Goal: Contribute content

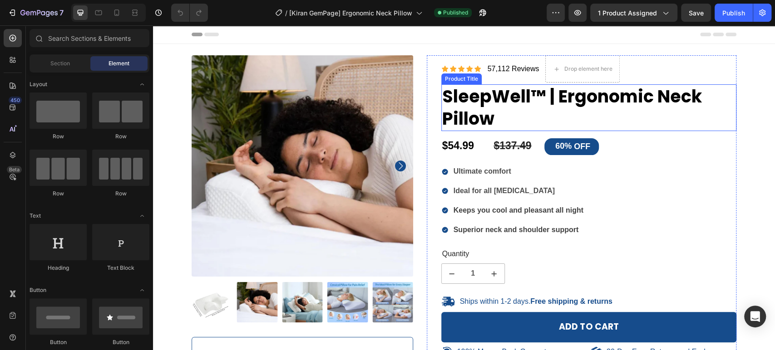
click at [473, 96] on h1 "SleepWell™ | Ergonomic Neck Pillow" at bounding box center [588, 107] width 295 height 47
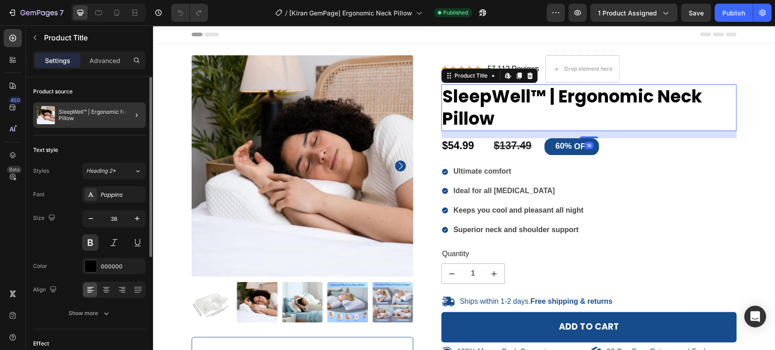
click at [108, 117] on p "SleepWell™ | Ergonomic Neck Pillow" at bounding box center [101, 115] width 84 height 13
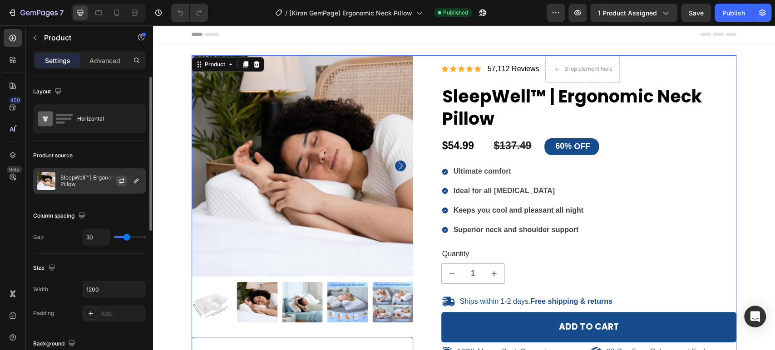
click at [123, 185] on button "button" at bounding box center [121, 181] width 11 height 11
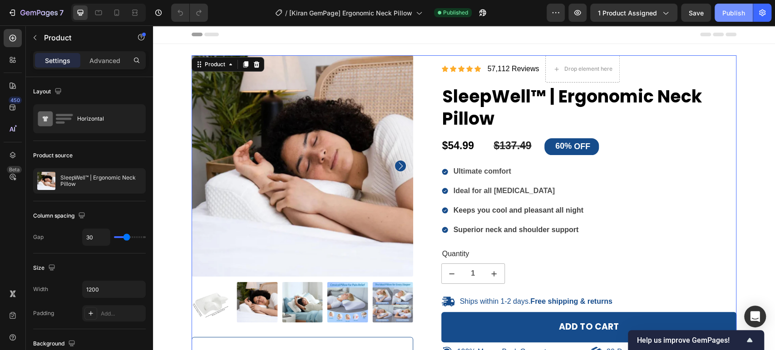
click at [736, 13] on div "Publish" at bounding box center [733, 13] width 23 height 10
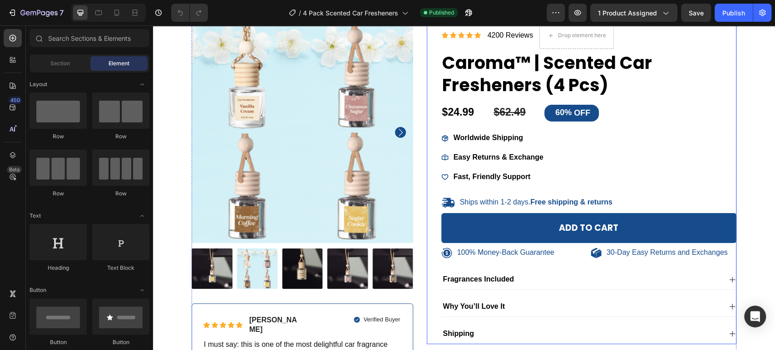
scroll to position [101, 0]
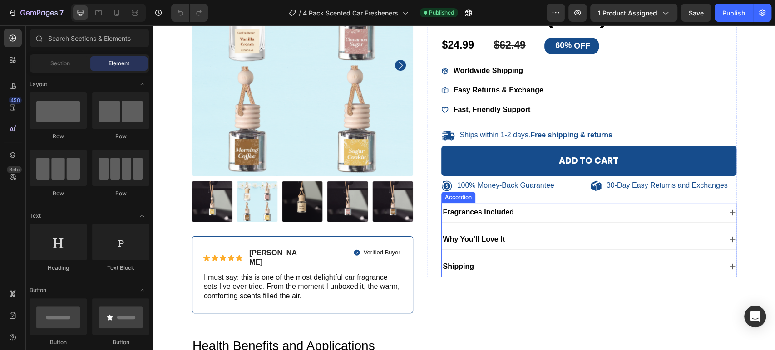
click at [530, 235] on div "Why You’ll Love It" at bounding box center [582, 240] width 280 height 12
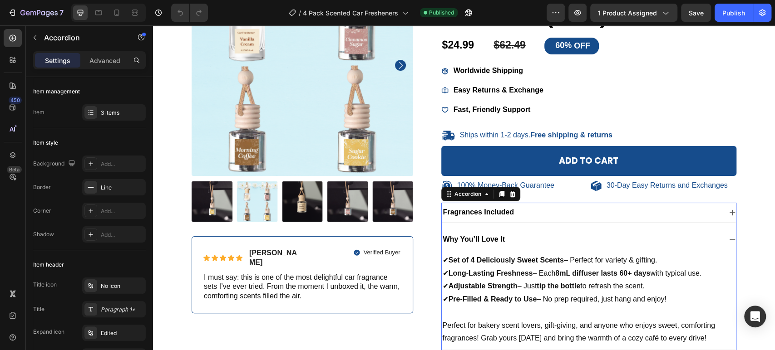
click at [491, 239] on strong "Why You’ll Love It" at bounding box center [474, 240] width 62 height 8
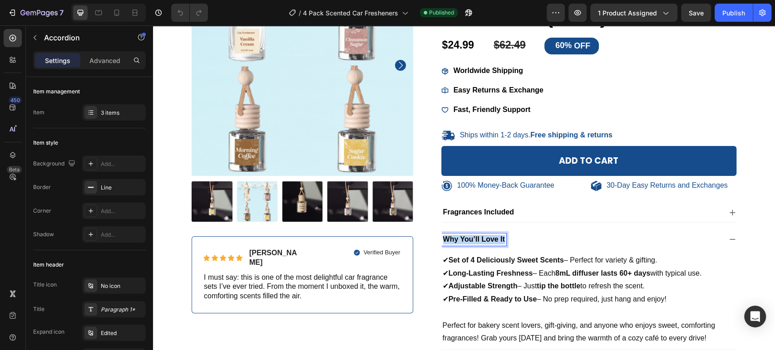
click at [491, 239] on strong "Why You’ll Love It" at bounding box center [474, 240] width 62 height 8
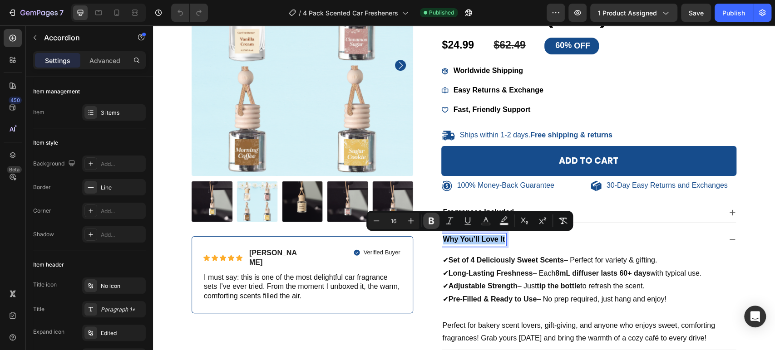
click at [424, 217] on button "Bold" at bounding box center [431, 221] width 16 height 16
click at [554, 245] on div "Why You’ll Love It" at bounding box center [589, 240] width 295 height 20
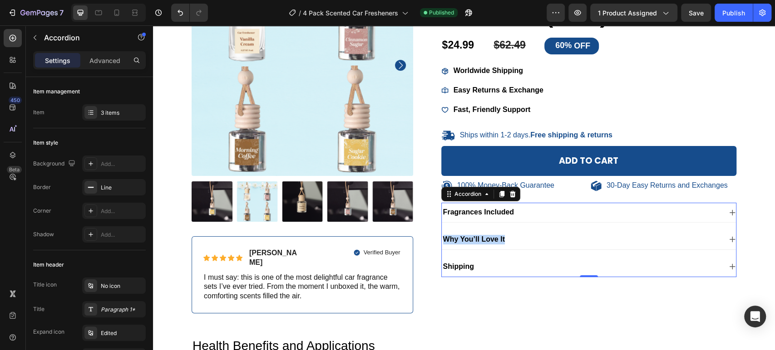
click at [608, 240] on div "Why You’ll Love It" at bounding box center [582, 240] width 280 height 12
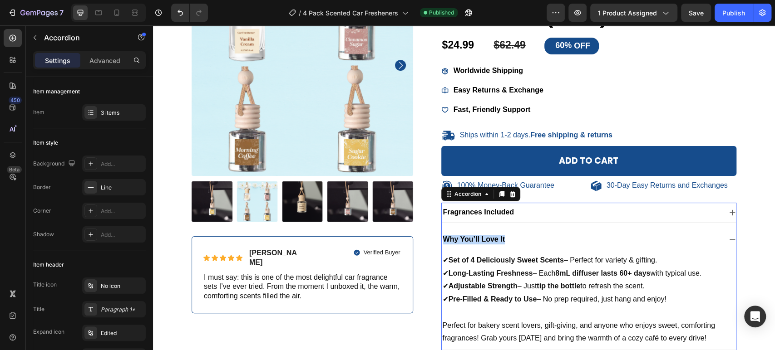
click at [607, 210] on div "Fragrances Included" at bounding box center [582, 212] width 280 height 12
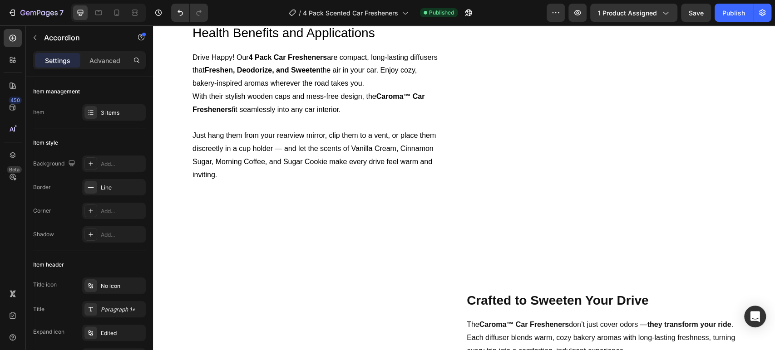
scroll to position [655, 0]
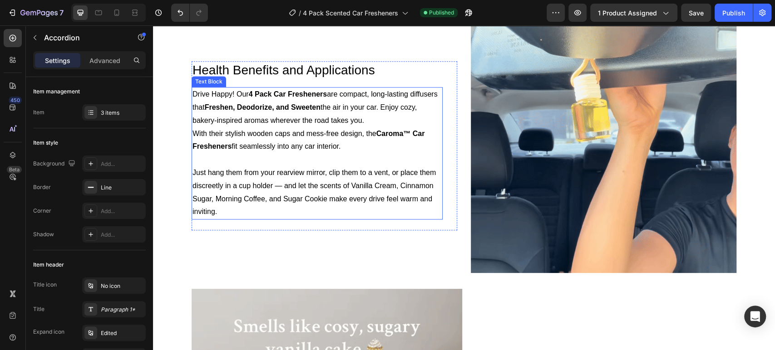
click at [261, 94] on strong "4 Pack Car Fresheners" at bounding box center [288, 94] width 79 height 8
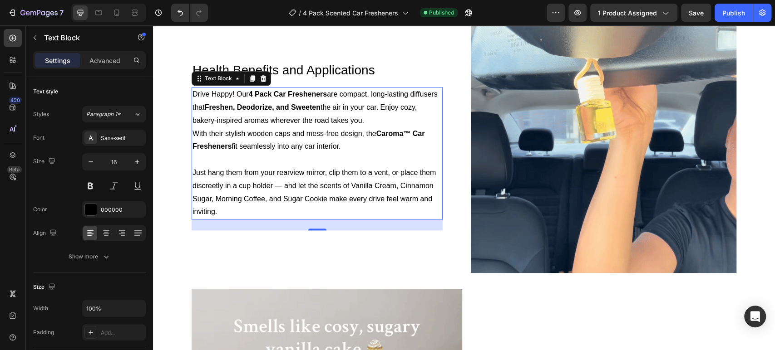
click at [281, 89] on p "Drive Happy! Our 4 Pack Car Fresheners are compact, long-lasting diffusers that…" at bounding box center [316, 107] width 249 height 39
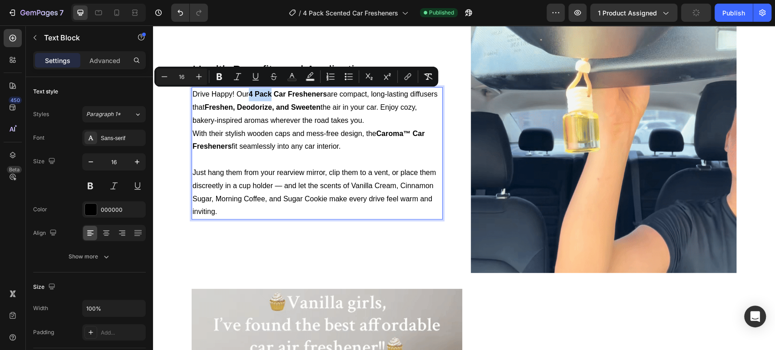
drag, startPoint x: 270, startPoint y: 94, endPoint x: 245, endPoint y: 93, distance: 25.5
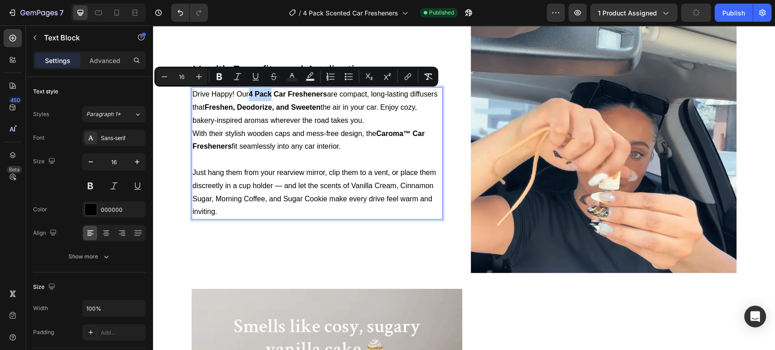
click at [245, 93] on p "Drive Happy! Our 4 Pack Car Fresheners are compact, long-lasting diffusers that…" at bounding box center [316, 107] width 249 height 39
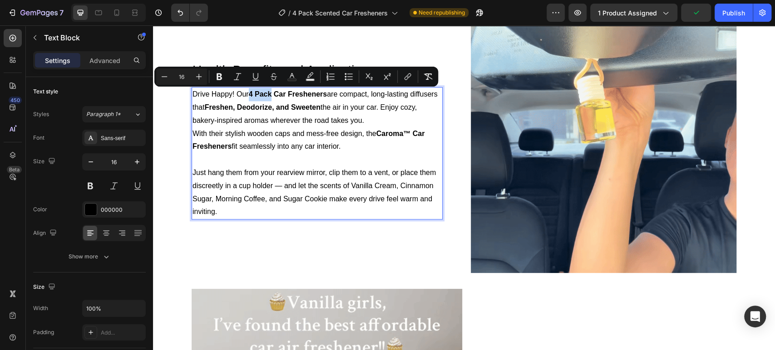
click at [245, 95] on p "Drive Happy! Our 4 Pack Car Fresheners are compact, long-lasting diffusers that…" at bounding box center [316, 107] width 249 height 39
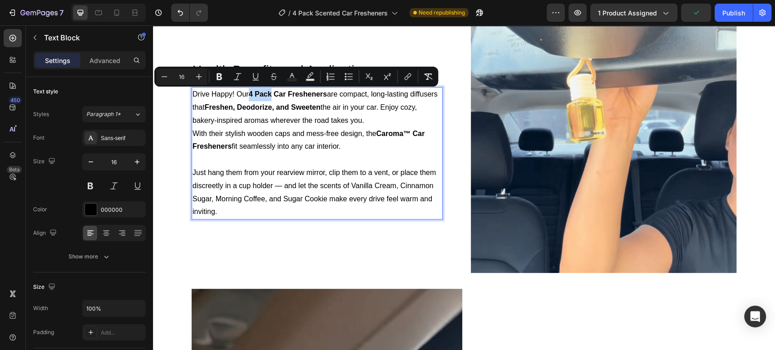
click at [249, 95] on strong "4 Pack Car Fresheners" at bounding box center [288, 94] width 79 height 8
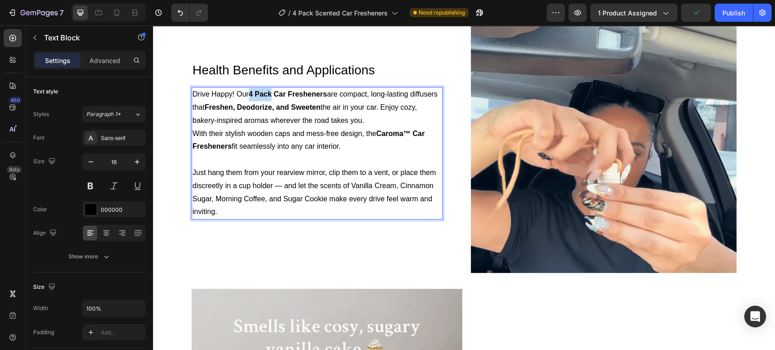
drag, startPoint x: 247, startPoint y: 95, endPoint x: 270, endPoint y: 98, distance: 22.9
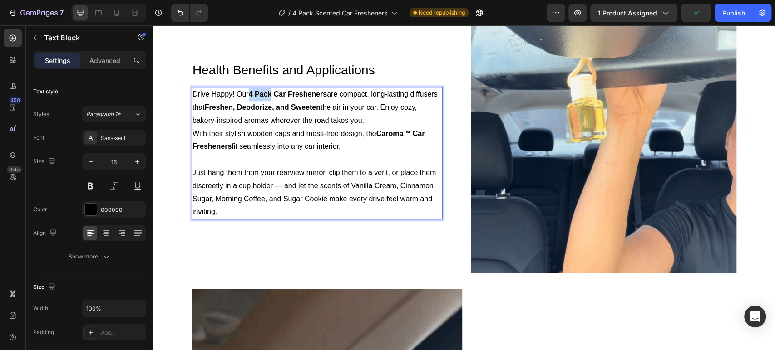
click at [270, 98] on strong "4 Pack Car Fresheners" at bounding box center [288, 94] width 79 height 8
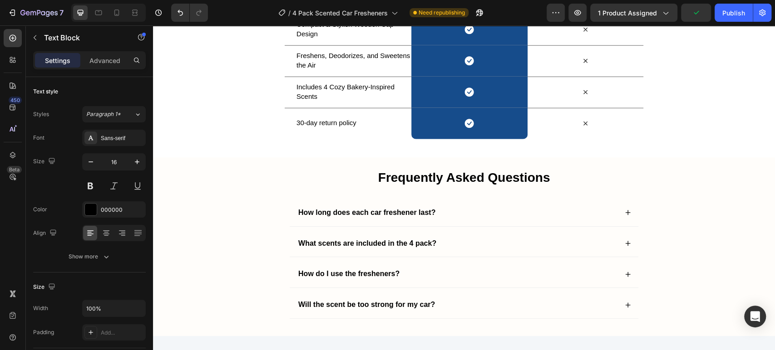
scroll to position [1764, 0]
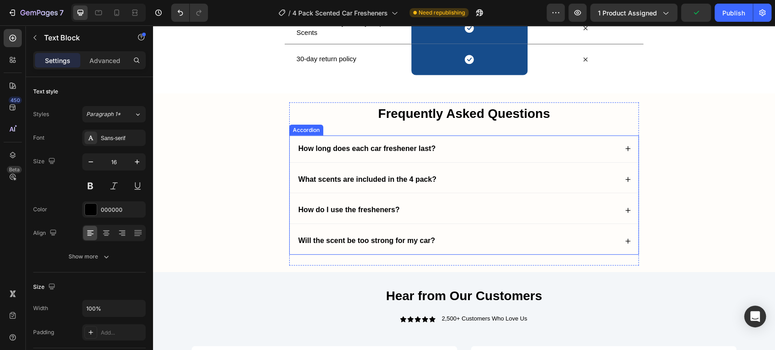
click at [499, 150] on div "How long does each car freshener last?" at bounding box center [457, 149] width 320 height 12
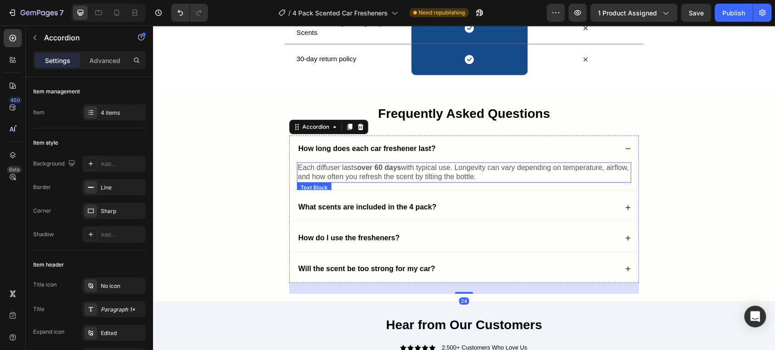
click at [476, 179] on p "Each diffuser lasts over 60 days with typical use. Longevity can vary depending…" at bounding box center [464, 172] width 332 height 19
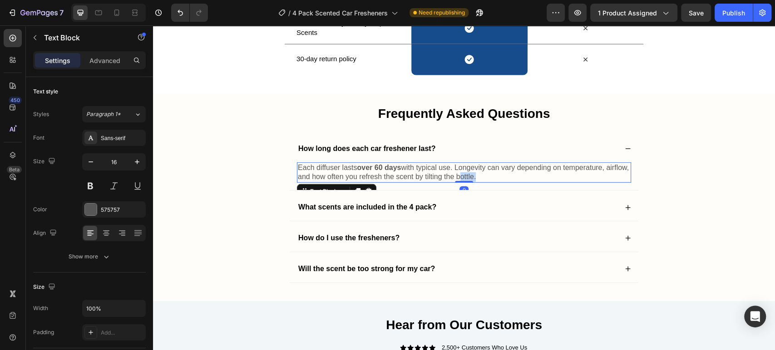
click at [476, 179] on p "Each diffuser lasts over 60 days with typical use. Longevity can vary depending…" at bounding box center [464, 172] width 332 height 19
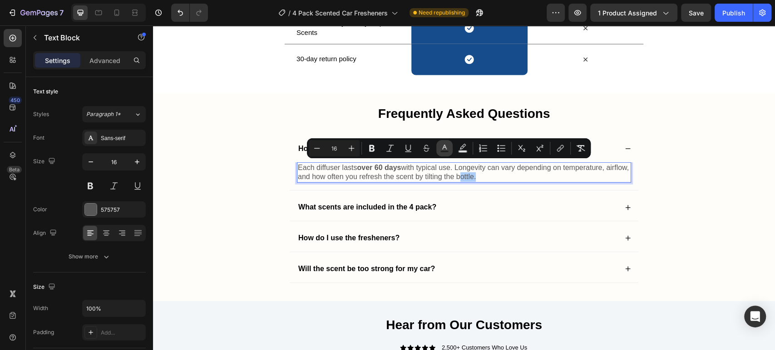
click at [450, 148] on button "Text Color" at bounding box center [444, 148] width 16 height 16
type input "575757"
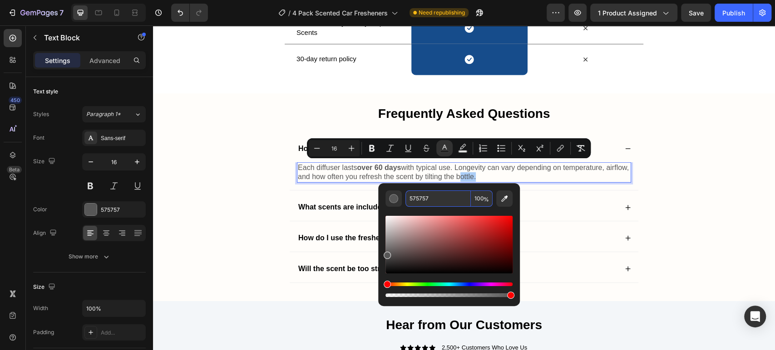
click at [439, 196] on input "575757" at bounding box center [437, 199] width 65 height 16
type input "121212"
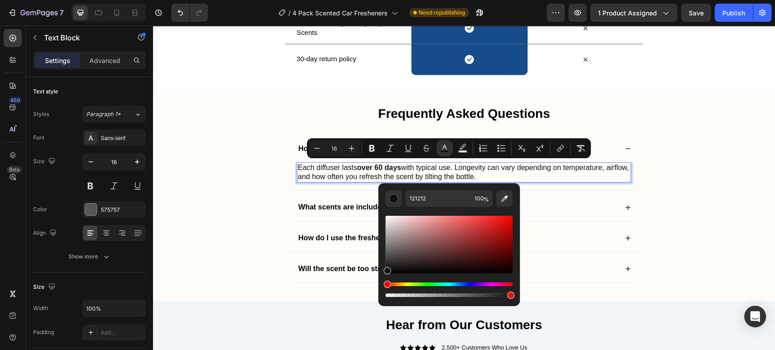
click at [363, 173] on span "Each diffuser lasts over 60 days with typical use. Longevity can vary depending…" at bounding box center [463, 172] width 331 height 17
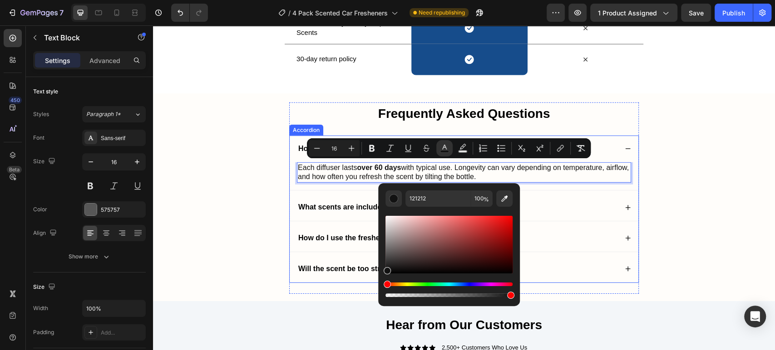
click at [368, 204] on strong "What scents are included in the 4 pack?" at bounding box center [367, 207] width 138 height 8
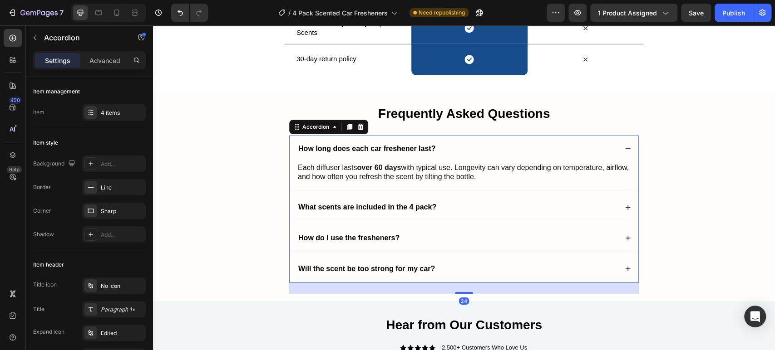
click at [484, 205] on div "What scents are included in the 4 pack?" at bounding box center [457, 207] width 320 height 12
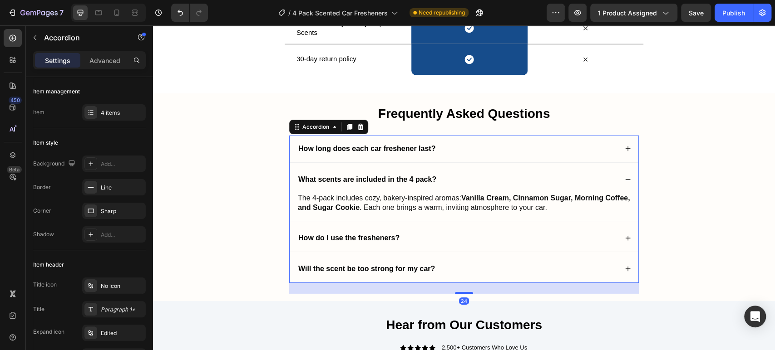
click at [485, 232] on div "How do I use the fresheners?" at bounding box center [457, 238] width 320 height 12
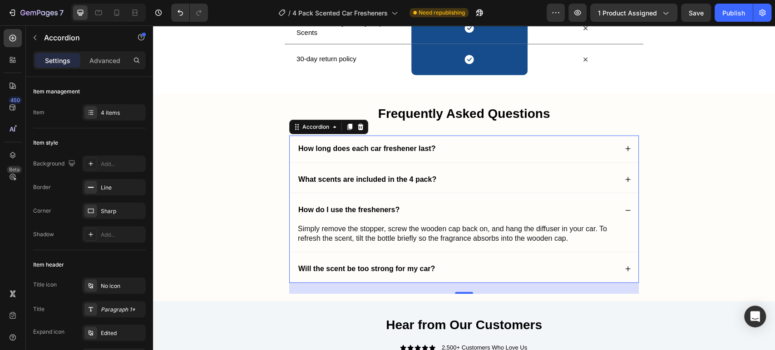
click at [505, 263] on div "Will the scent be too strong for my car?" at bounding box center [457, 269] width 320 height 12
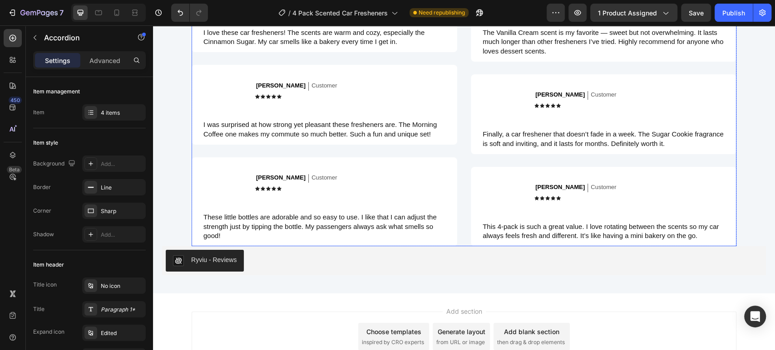
scroll to position [2168, 0]
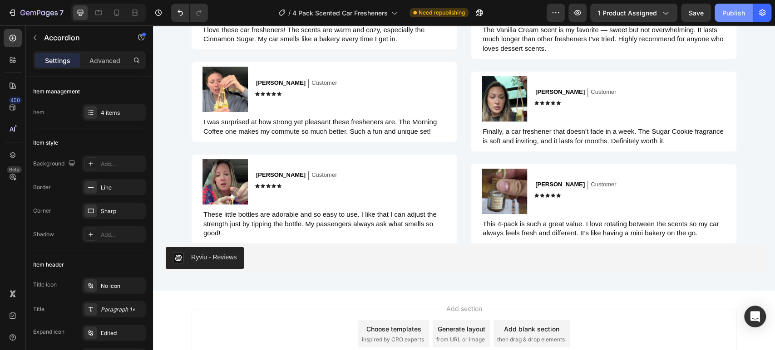
click at [737, 14] on div "Publish" at bounding box center [733, 13] width 23 height 10
